Goal: Task Accomplishment & Management: Manage account settings

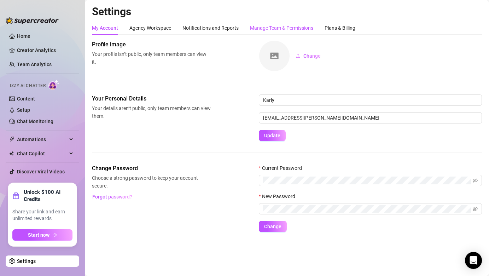
click at [289, 28] on div "Manage Team & Permissions" at bounding box center [281, 28] width 63 height 8
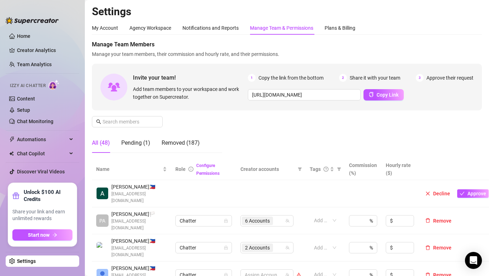
click at [36, 258] on link "Settings" at bounding box center [26, 261] width 19 height 6
click at [30, 35] on link "Home" at bounding box center [23, 36] width 13 height 6
